Goal: Information Seeking & Learning: Learn about a topic

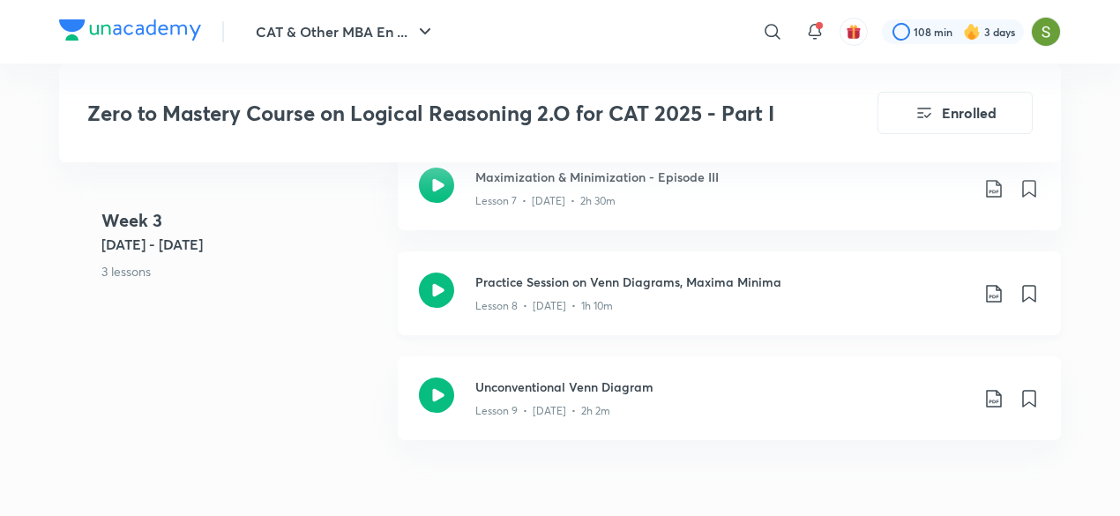
scroll to position [1976, 0]
click at [401, 32] on button "CAT & Other MBA En ..." at bounding box center [345, 31] width 201 height 35
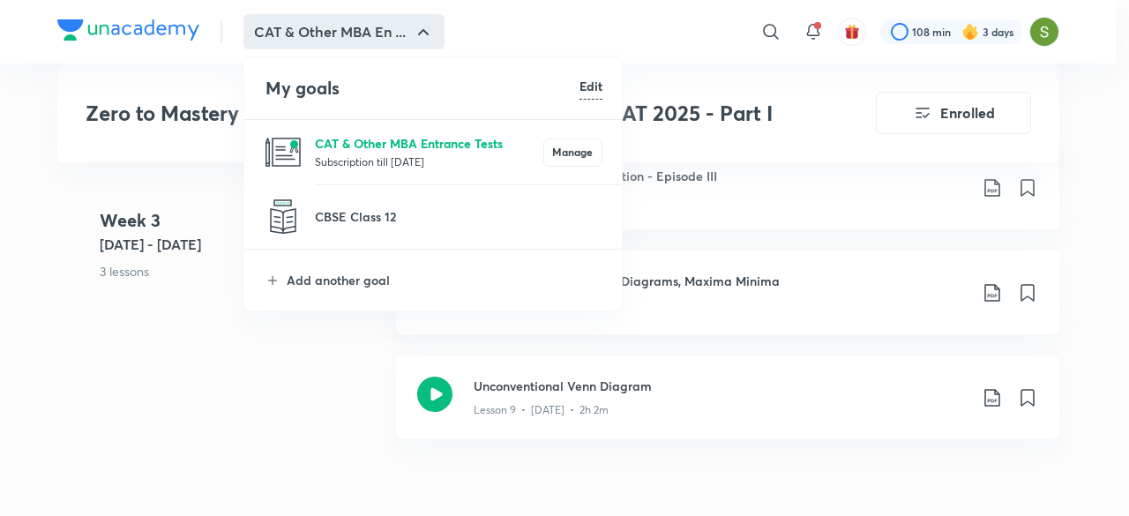
click at [392, 144] on p "CAT & Other MBA Entrance Tests" at bounding box center [429, 143] width 228 height 19
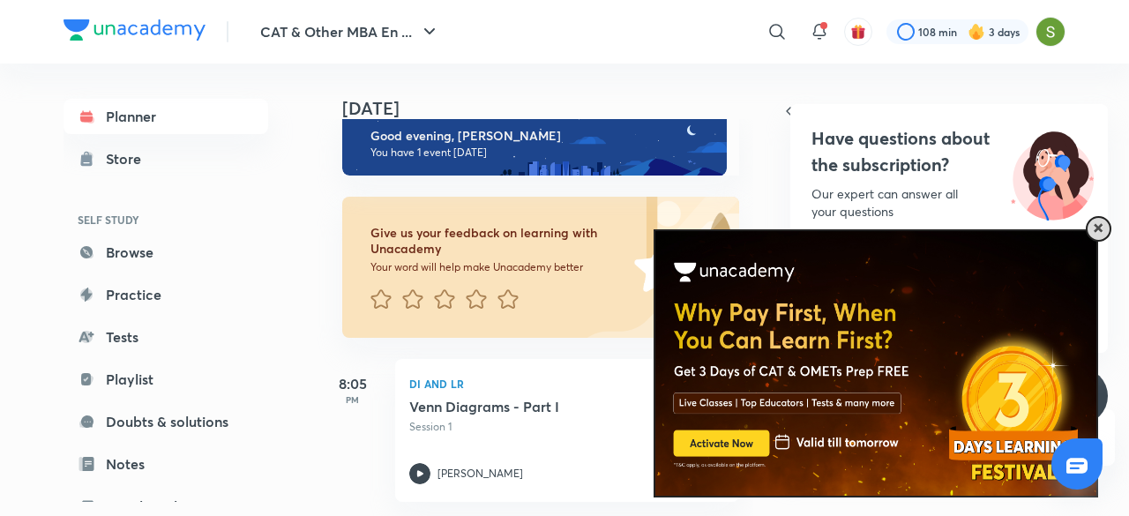
click at [1095, 230] on span at bounding box center [1097, 228] width 9 height 9
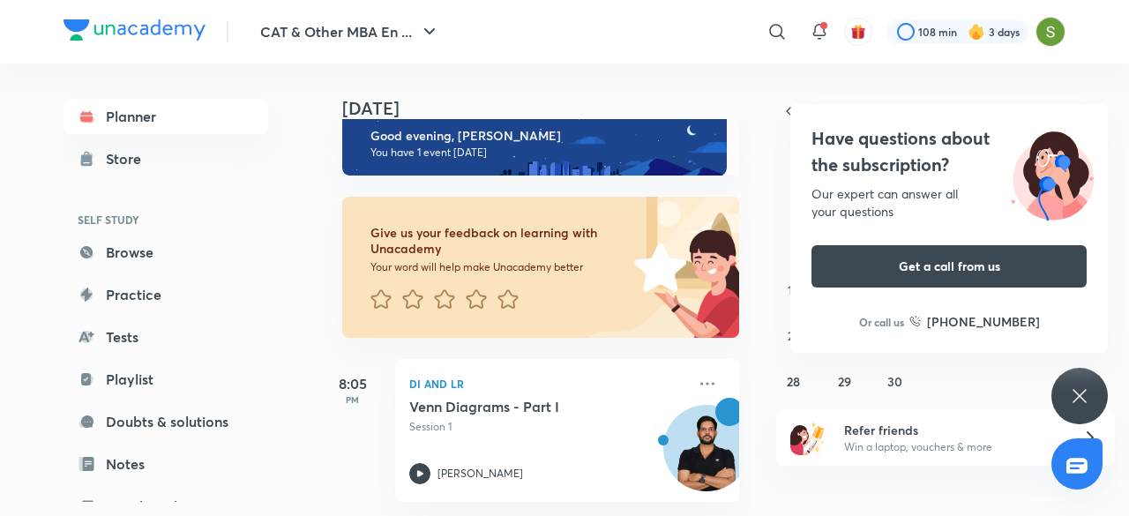
click at [1092, 394] on div "Have questions about the subscription? Our expert can answer all your questions…" at bounding box center [1079, 396] width 56 height 56
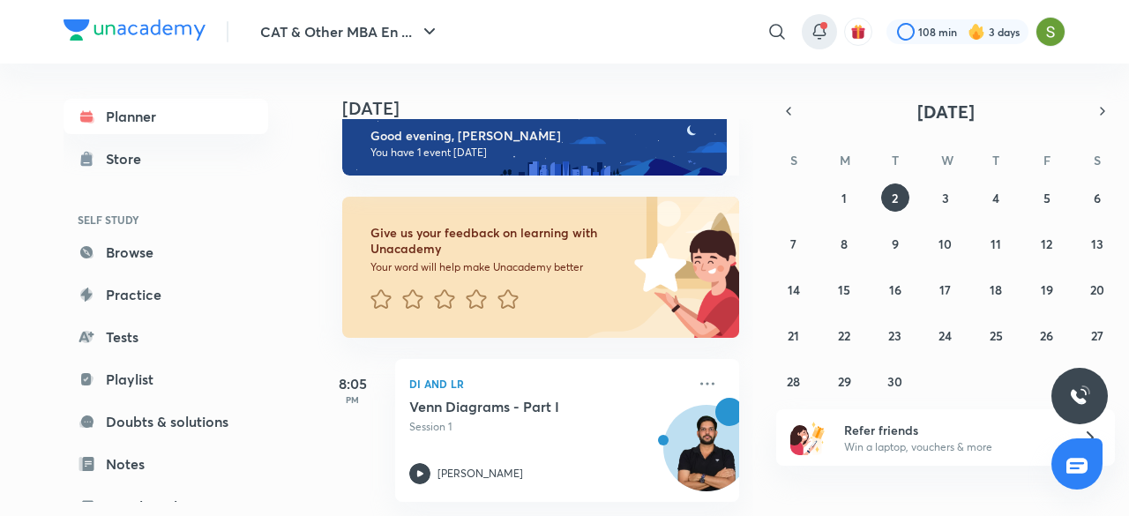
click at [817, 26] on icon at bounding box center [819, 31] width 21 height 21
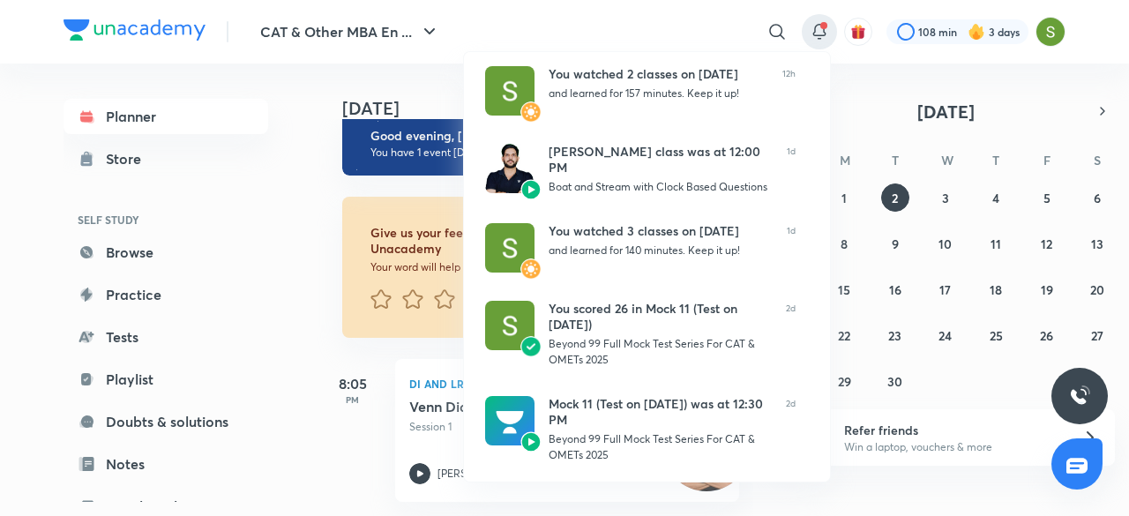
click at [868, 216] on div at bounding box center [564, 258] width 1129 height 516
